Goal: Task Accomplishment & Management: Manage account settings

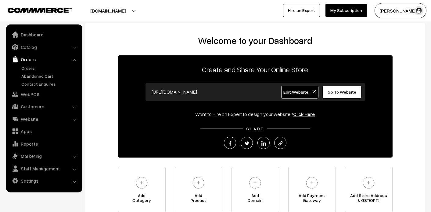
click at [27, 69] on link "Orders" at bounding box center [50, 68] width 60 height 6
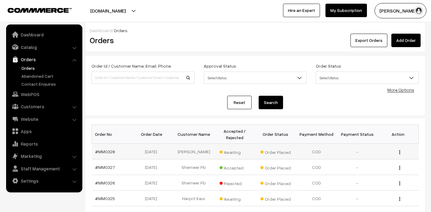
click at [188, 151] on td "Tripti Singhania" at bounding box center [194, 151] width 41 height 16
click at [108, 150] on link "#MM0328" at bounding box center [106, 151] width 20 height 5
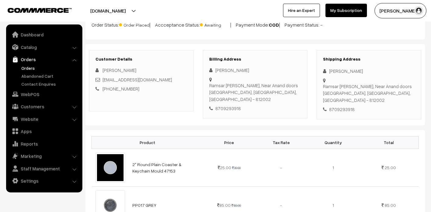
scroll to position [31, 0]
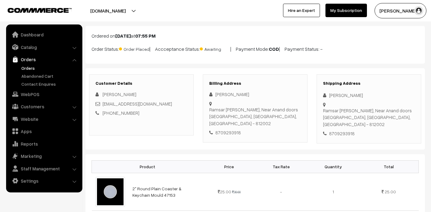
drag, startPoint x: 245, startPoint y: 92, endPoint x: 214, endPoint y: 97, distance: 31.9
click at [214, 97] on div "[PERSON_NAME]" at bounding box center [255, 94] width 92 height 7
copy div "[PERSON_NAME]"
drag, startPoint x: 241, startPoint y: 119, endPoint x: 216, endPoint y: 120, distance: 24.1
click at [216, 129] on div "8709293918" at bounding box center [255, 132] width 92 height 7
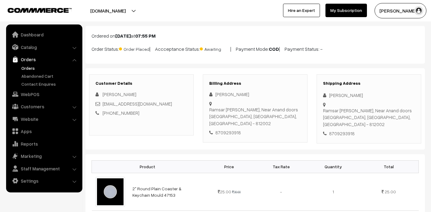
copy div "8709293918"
drag, startPoint x: 329, startPoint y: 103, endPoint x: 361, endPoint y: 126, distance: 39.1
click at [361, 126] on div "Shipping Address [PERSON_NAME] Ramsar [PERSON_NAME], Near Anand doors [GEOGRAPH…" at bounding box center [369, 108] width 105 height 69
copy div "Ramsar [PERSON_NAME], Near Anand doors [GEOGRAPHIC_DATA], [GEOGRAPHIC_DATA], [G…"
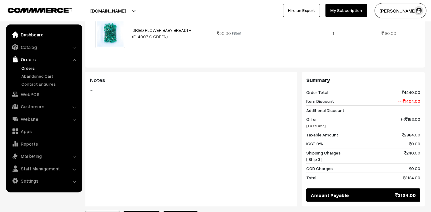
scroll to position [1726, 0]
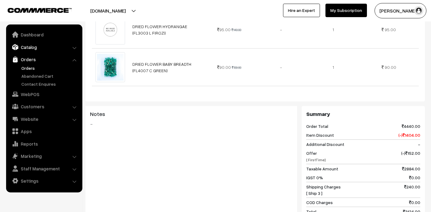
click at [27, 48] on link "Catalog" at bounding box center [44, 47] width 73 height 11
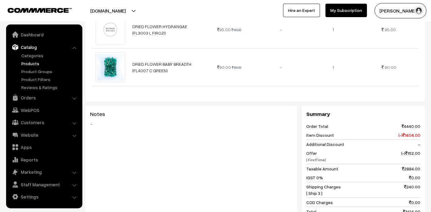
click at [32, 61] on link "Products" at bounding box center [50, 63] width 60 height 6
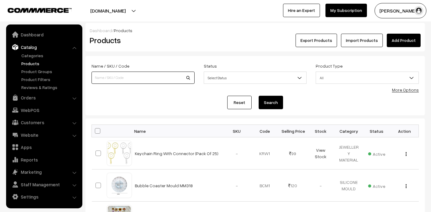
click at [139, 78] on input at bounding box center [143, 77] width 103 height 12
type input "UV"
click at [273, 104] on button "Search" at bounding box center [271, 102] width 24 height 13
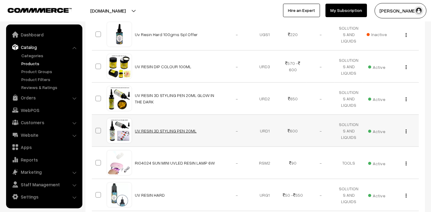
scroll to position [212, 0]
